Goal: Use online tool/utility: Use online tool/utility

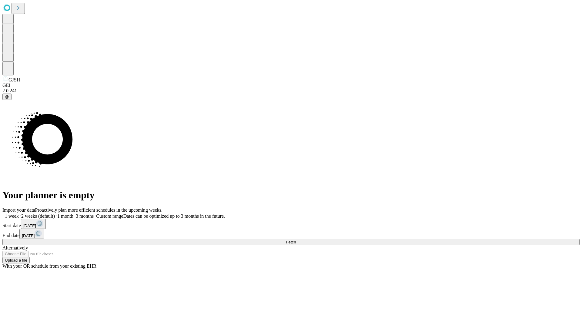
click at [296, 240] on span "Fetch" at bounding box center [291, 242] width 10 height 5
